Goal: Answer question/provide support: Share knowledge or assist other users

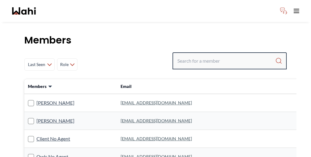
click at [230, 55] on input "Search input" at bounding box center [226, 60] width 98 height 11
paste input "[PERSON_NAME]"
type input "[PERSON_NAME]"
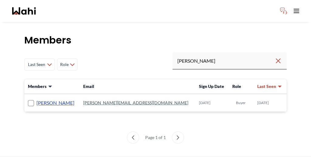
click at [50, 99] on link "[PERSON_NAME]" at bounding box center [55, 103] width 38 height 8
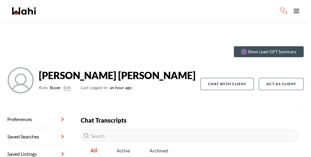
scroll to position [29, 0]
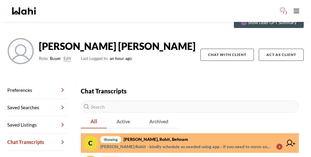
click at [152, 143] on span "[PERSON_NAME] : Rohit - kindly schedule as needed using app - if you need to mo…" at bounding box center [185, 146] width 171 height 7
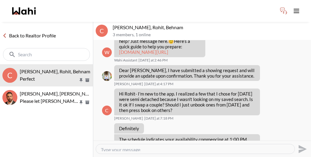
scroll to position [228, 0]
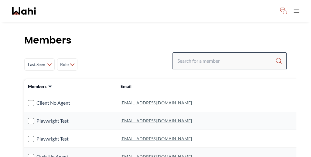
click at [228, 52] on div at bounding box center [229, 60] width 114 height 17
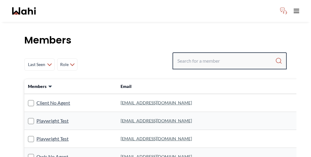
click at [227, 55] on input "Search input" at bounding box center [226, 60] width 98 height 11
paste input "Pradip Saha"
type input "Pradip Saha"
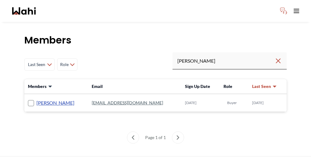
click at [40, 99] on link "Pradip Saha" at bounding box center [55, 103] width 38 height 8
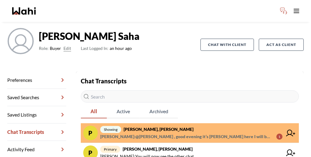
scroll to position [43, 0]
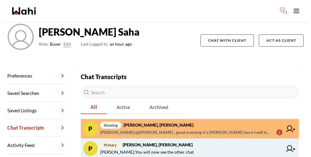
click at [162, 148] on span "Barbara Funt : You will now see the other chat" at bounding box center [191, 151] width 182 height 7
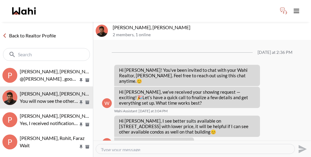
scroll to position [285, 0]
